Goal: Task Accomplishment & Management: Use online tool/utility

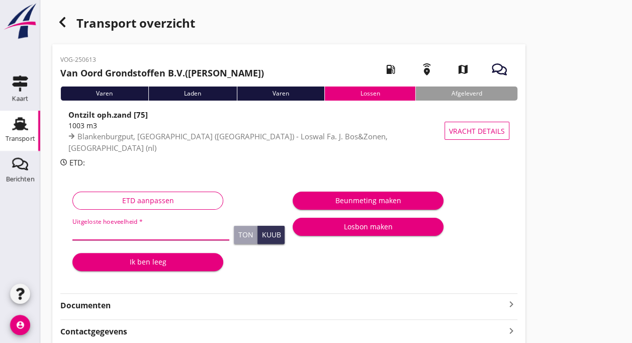
click at [133, 230] on input "Uitgeloste hoeveelheid *" at bounding box center [150, 232] width 157 height 16
type input "1085"
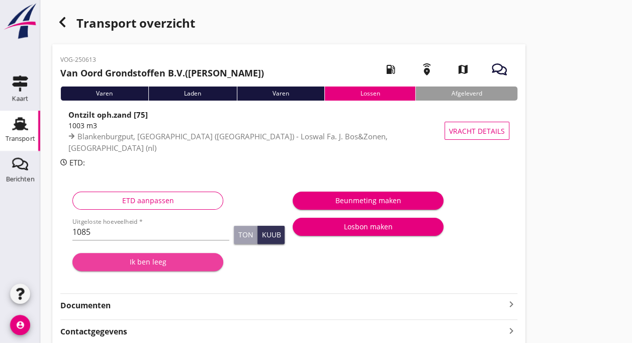
click at [145, 262] on div "Ik ben leeg" at bounding box center [147, 262] width 135 height 11
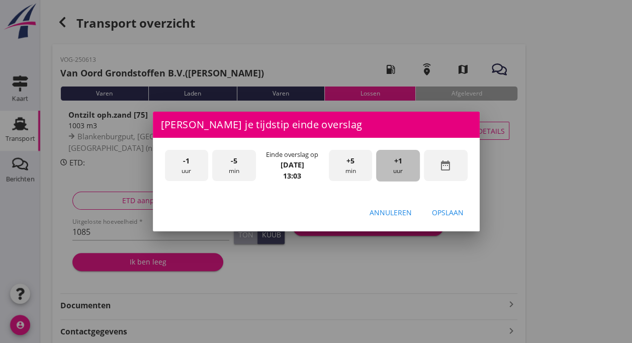
click at [397, 165] on span "+1" at bounding box center [398, 160] width 8 height 11
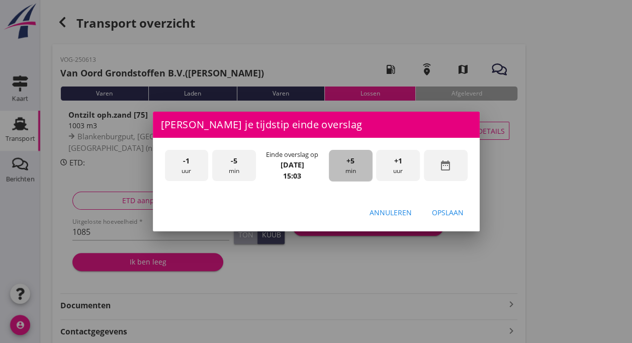
click at [343, 169] on div "+5 min" at bounding box center [351, 166] width 44 height 32
click at [442, 210] on div "Opslaan" at bounding box center [448, 212] width 32 height 11
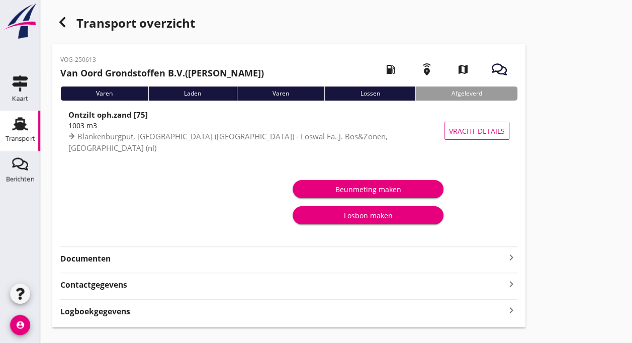
click at [22, 122] on icon "Transport" at bounding box center [20, 124] width 16 height 16
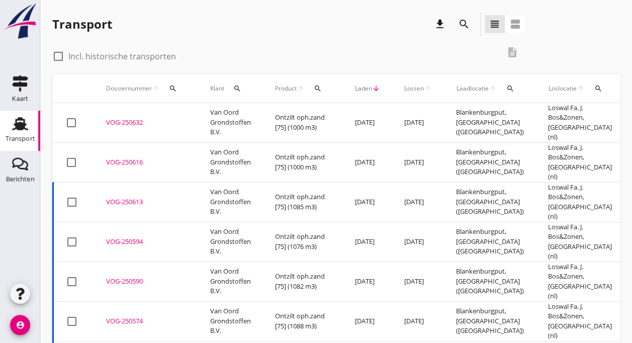
click at [193, 117] on td "VOG-250632 upload_file Drop hier uw bestand om het aan het dossier toe te voegen" at bounding box center [146, 123] width 104 height 40
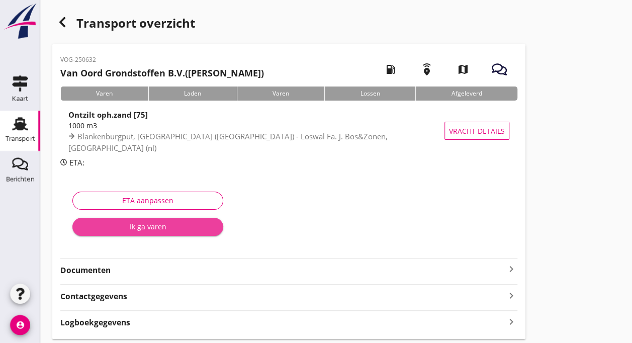
click at [172, 227] on div "Ik ga varen" at bounding box center [147, 226] width 135 height 11
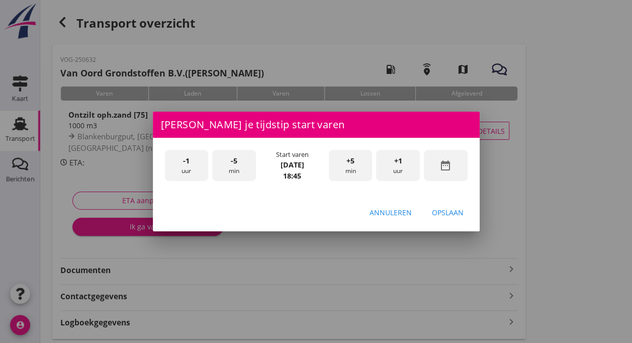
click at [184, 165] on span "-1" at bounding box center [186, 160] width 7 height 11
click at [242, 168] on div "-5 min" at bounding box center [234, 166] width 44 height 32
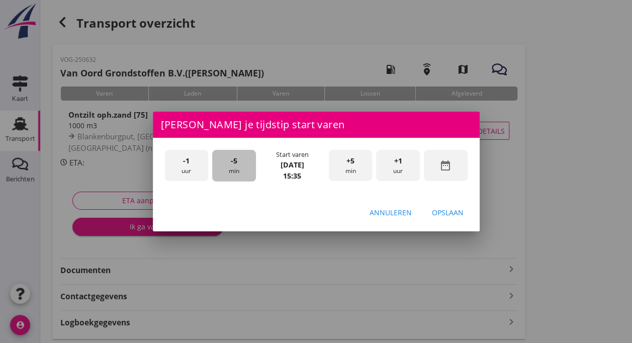
click at [242, 168] on div "-5 min" at bounding box center [234, 166] width 44 height 32
click at [448, 209] on div "Opslaan" at bounding box center [448, 212] width 32 height 11
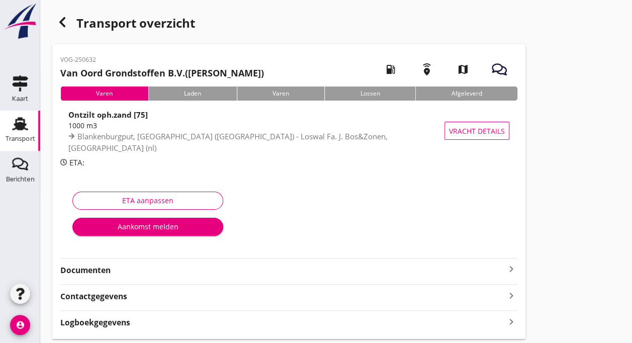
click at [167, 229] on div "Aankomst melden" at bounding box center [147, 226] width 135 height 11
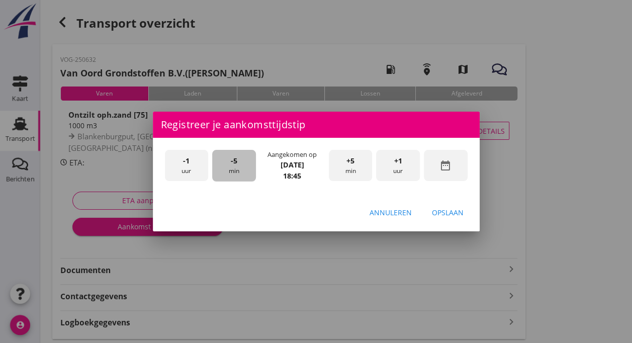
click at [233, 167] on div "-5 min" at bounding box center [234, 166] width 44 height 32
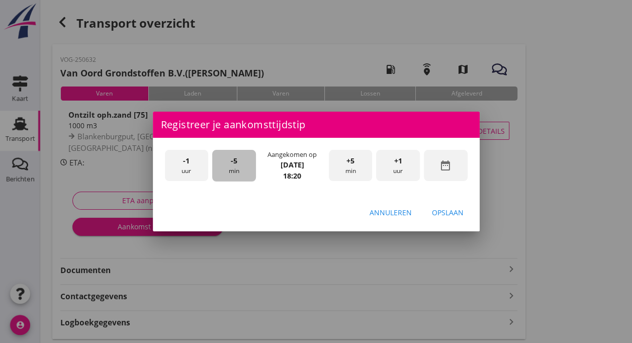
click at [233, 167] on div "-5 min" at bounding box center [234, 166] width 44 height 32
click at [441, 209] on div "Opslaan" at bounding box center [448, 212] width 32 height 11
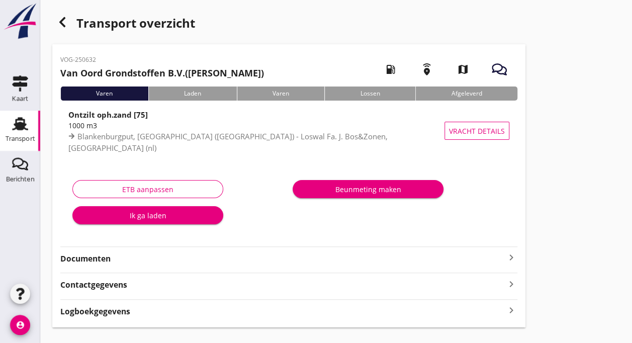
click at [152, 217] on div "Ik ga laden" at bounding box center [147, 215] width 135 height 11
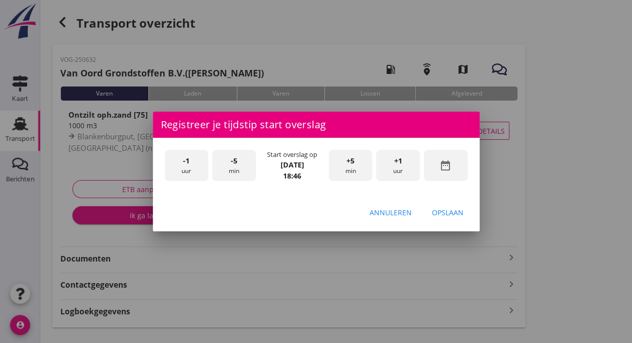
click at [227, 174] on div "-5 min" at bounding box center [234, 166] width 44 height 32
click at [232, 166] on span "-5" at bounding box center [234, 160] width 7 height 11
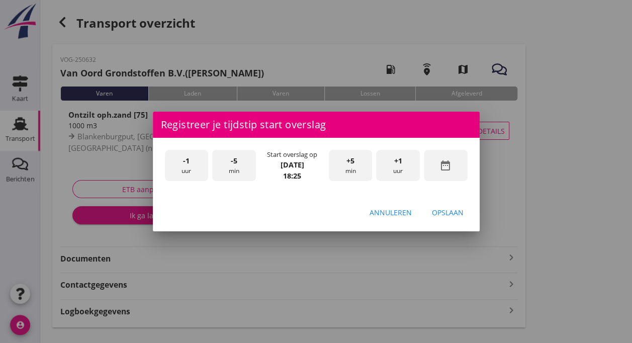
click at [232, 166] on span "-5" at bounding box center [234, 160] width 7 height 11
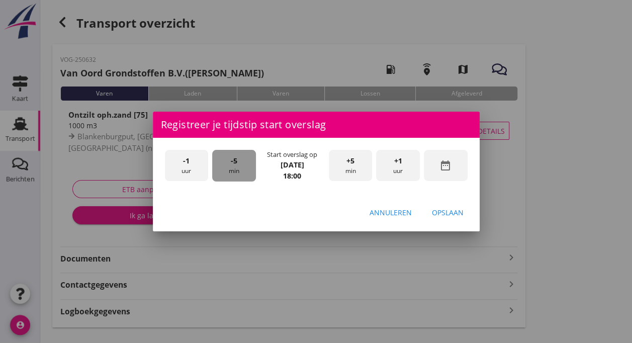
click at [232, 166] on span "-5" at bounding box center [234, 160] width 7 height 11
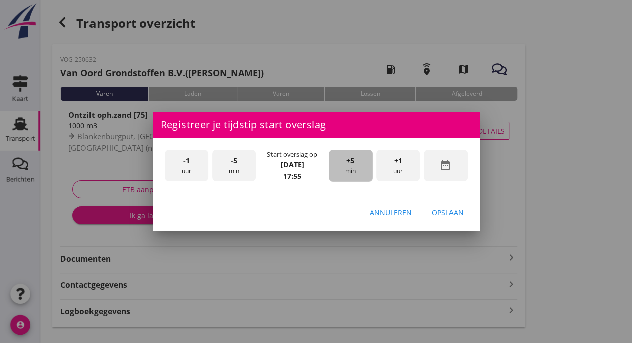
click at [349, 161] on span "+5" at bounding box center [351, 160] width 8 height 11
click at [443, 212] on div "Opslaan" at bounding box center [448, 212] width 32 height 11
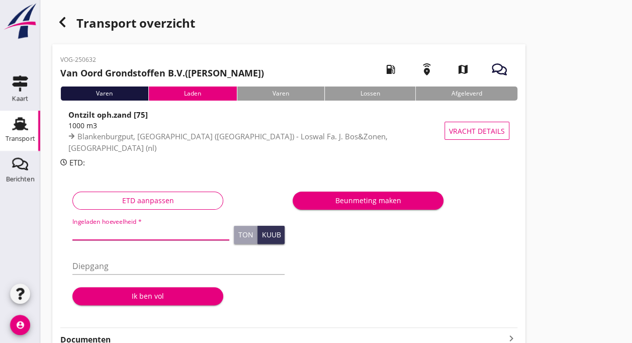
click at [130, 233] on input "Ingeladen hoeveelheid *" at bounding box center [150, 232] width 157 height 16
type input "1003"
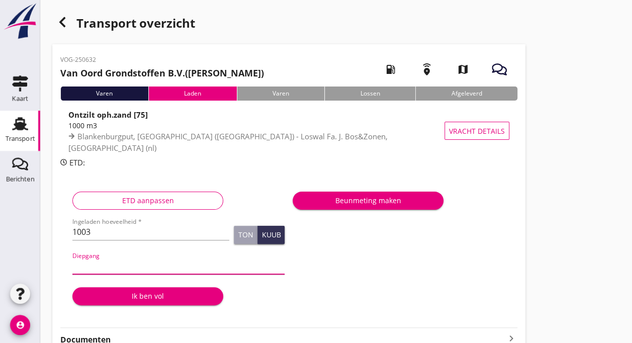
click at [114, 267] on input "Diepgang" at bounding box center [178, 266] width 212 height 16
type input "360"
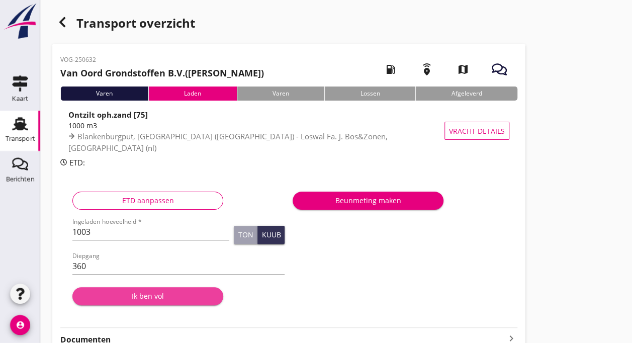
click at [152, 301] on div "Ik ben vol" at bounding box center [147, 296] width 135 height 11
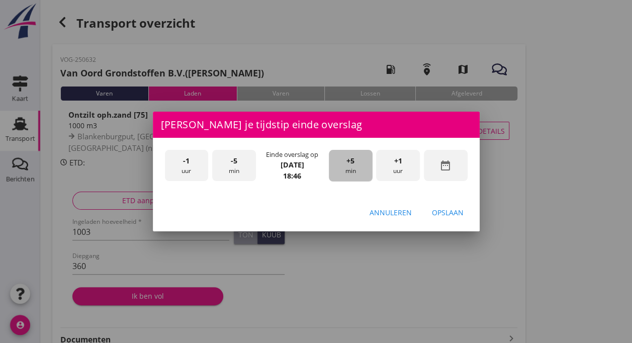
click at [343, 172] on div "+5 min" at bounding box center [351, 166] width 44 height 32
click at [343, 173] on div "+5 min" at bounding box center [351, 166] width 44 height 32
click at [455, 211] on div "Opslaan" at bounding box center [448, 212] width 32 height 11
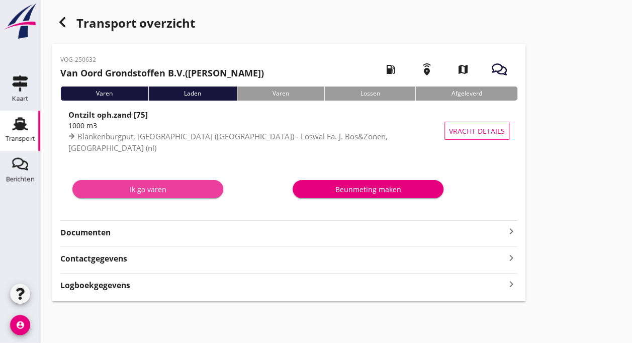
click at [143, 186] on div "Ik ga varen" at bounding box center [147, 189] width 135 height 11
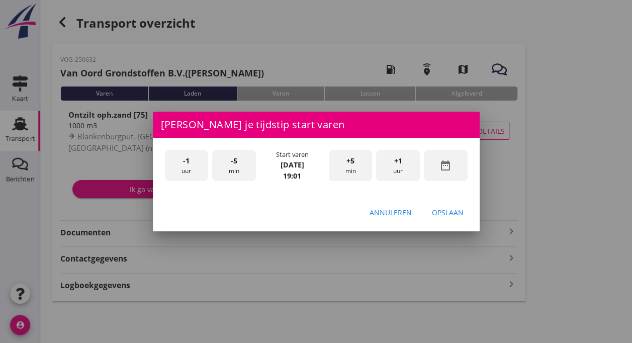
click at [234, 165] on span "-5" at bounding box center [234, 160] width 7 height 11
click at [345, 170] on div "+5 min" at bounding box center [351, 166] width 44 height 32
click at [446, 219] on button "Opslaan" at bounding box center [448, 212] width 48 height 18
